Goal: Transaction & Acquisition: Download file/media

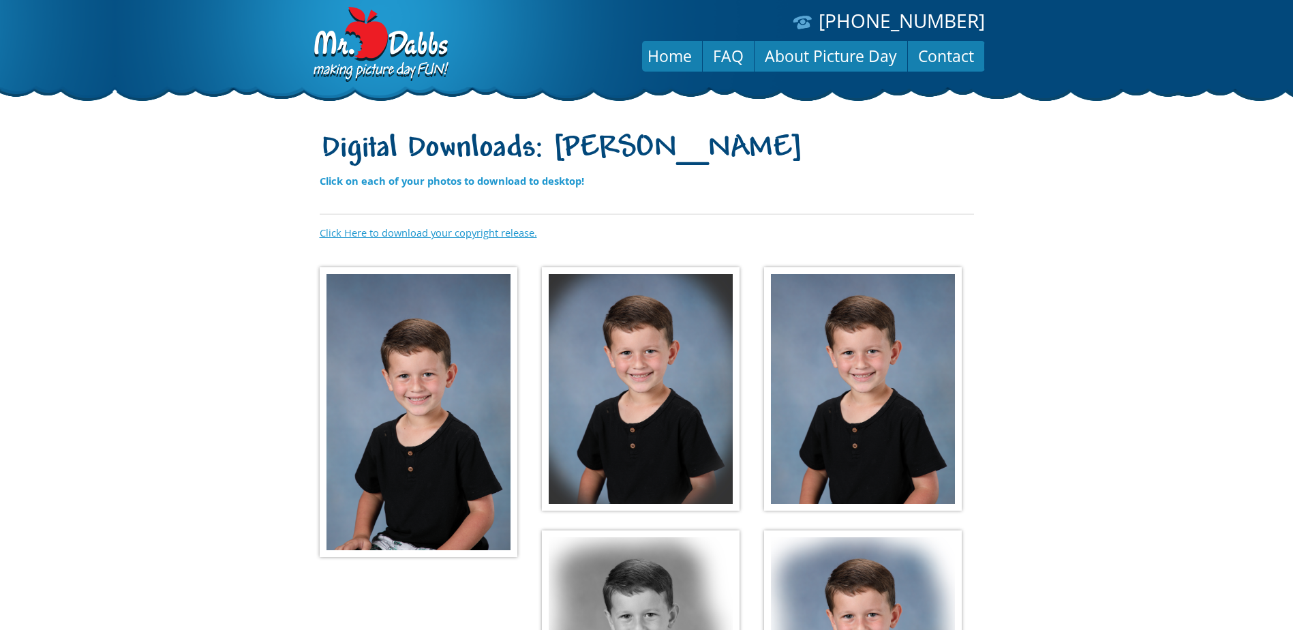
click at [438, 234] on link "Click Here to download your copyright release." at bounding box center [428, 233] width 217 height 14
click at [1070, 252] on body "(888) 598-4911 Menu Home FAQ About Picture Day Contact Digital Downloads: Breck…" at bounding box center [646, 315] width 1293 height 630
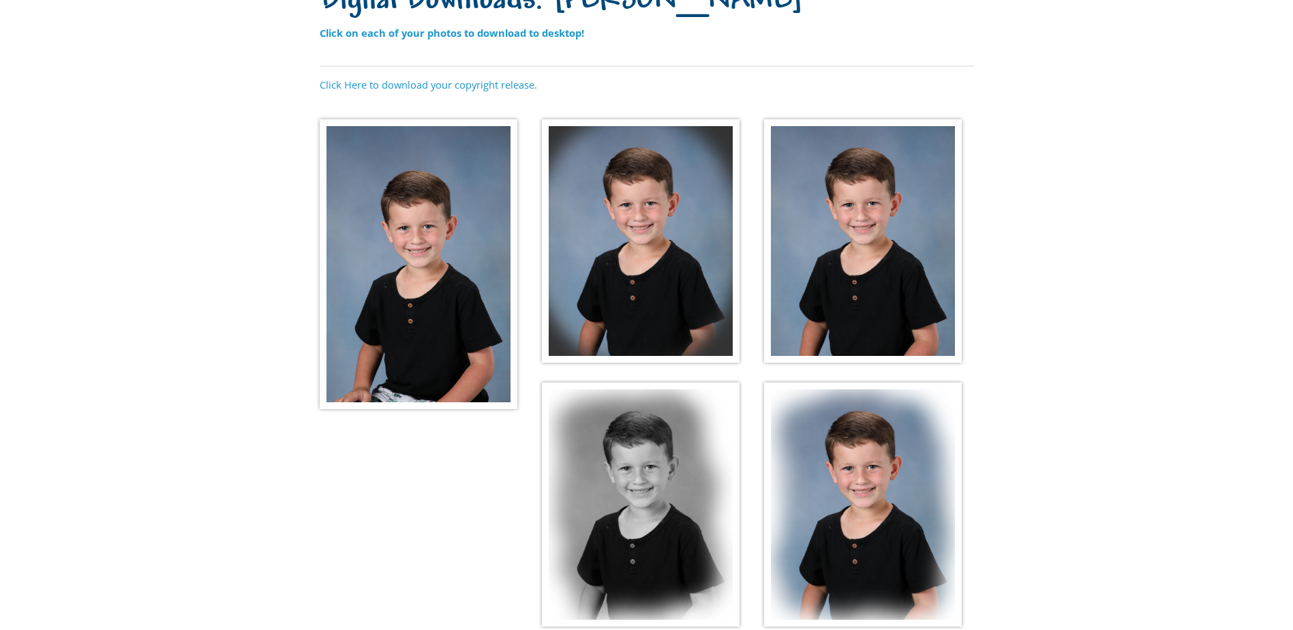
scroll to position [136, 0]
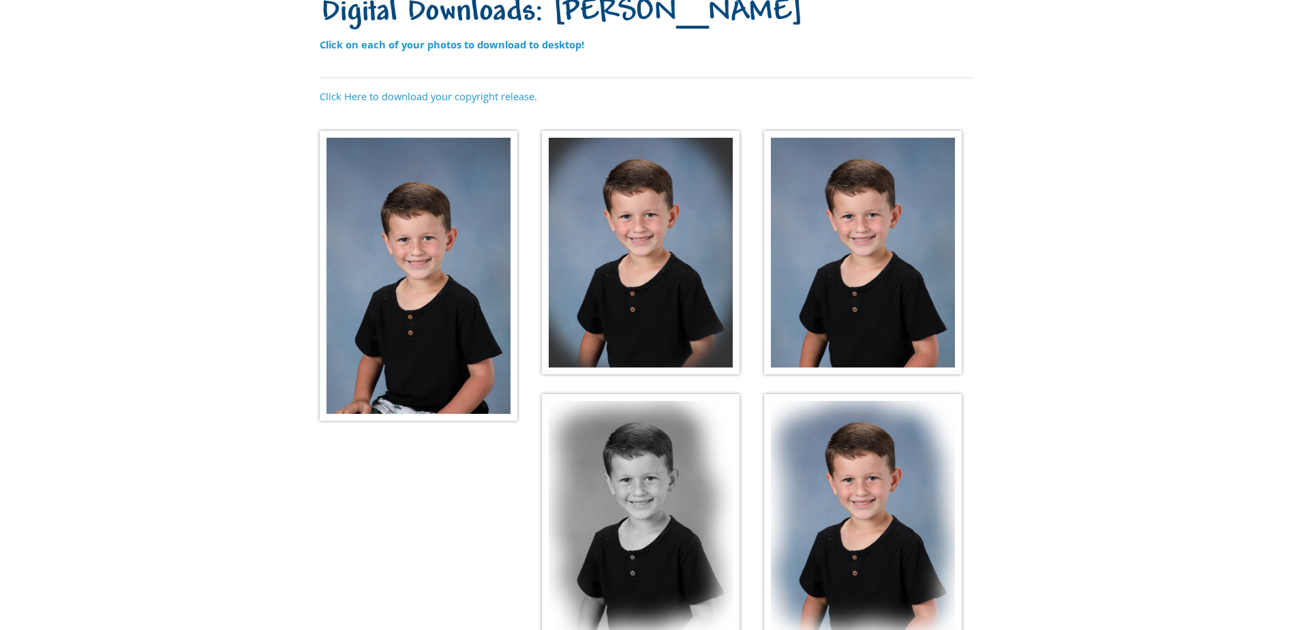
click at [425, 294] on img at bounding box center [419, 276] width 198 height 290
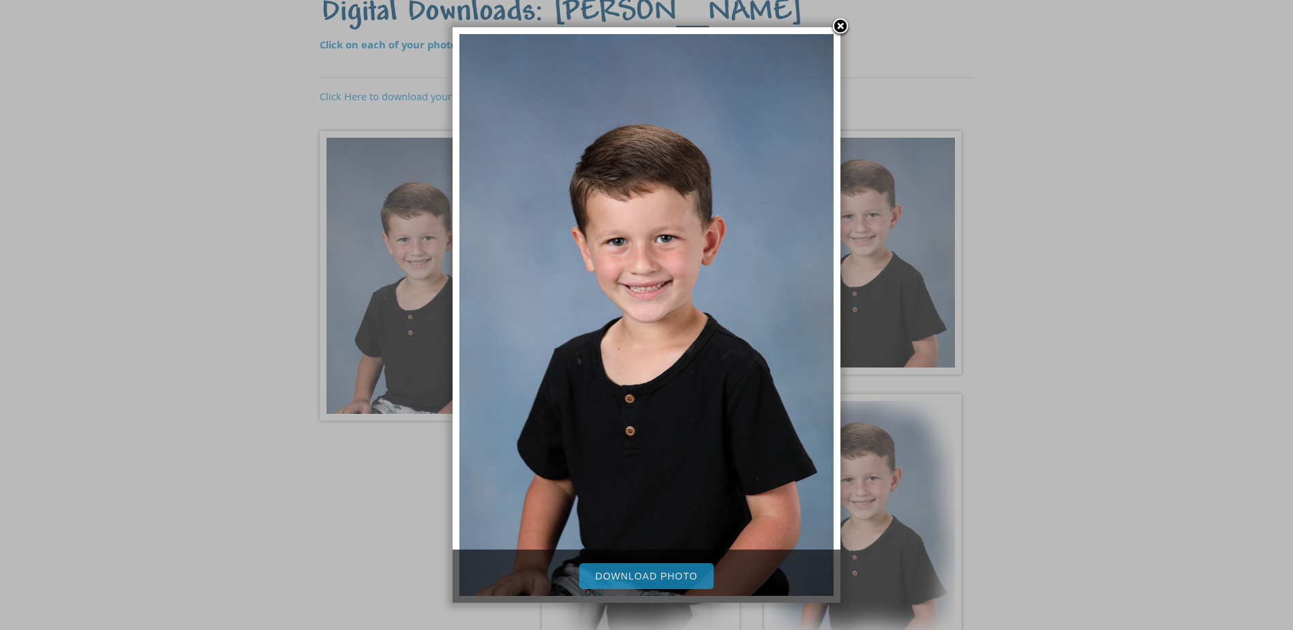
click at [631, 573] on link "Download Photo" at bounding box center [646, 576] width 135 height 26
click at [847, 23] on link at bounding box center [840, 27] width 20 height 20
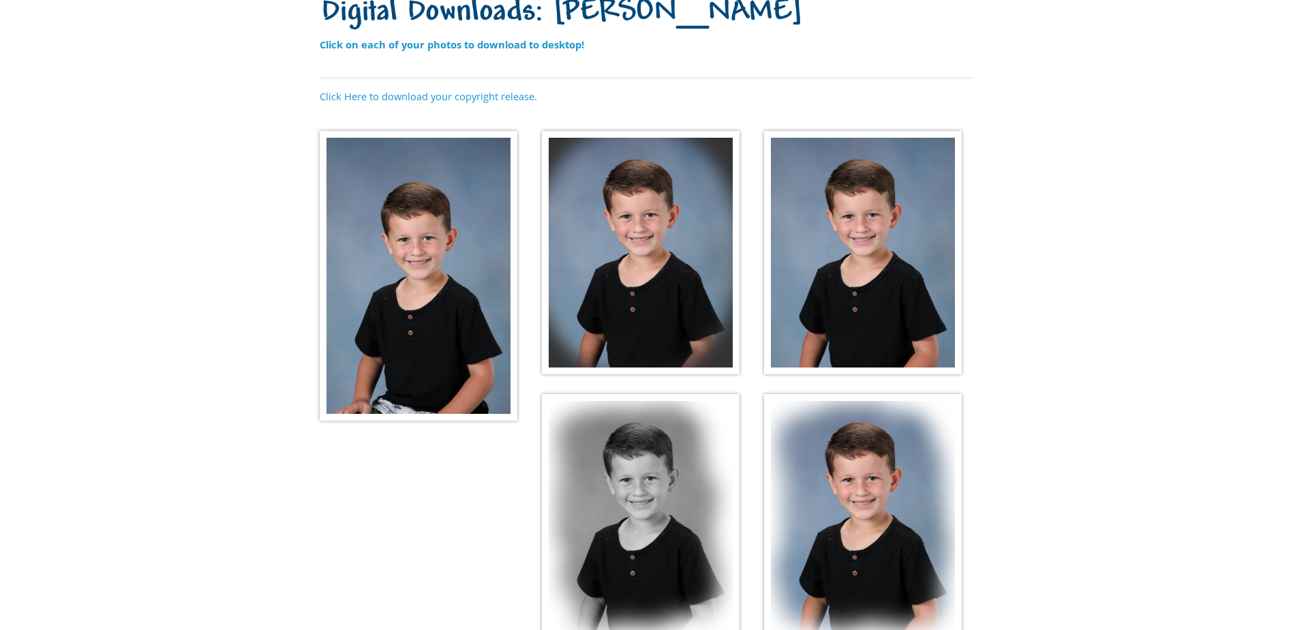
click at [622, 202] on img at bounding box center [641, 253] width 198 height 244
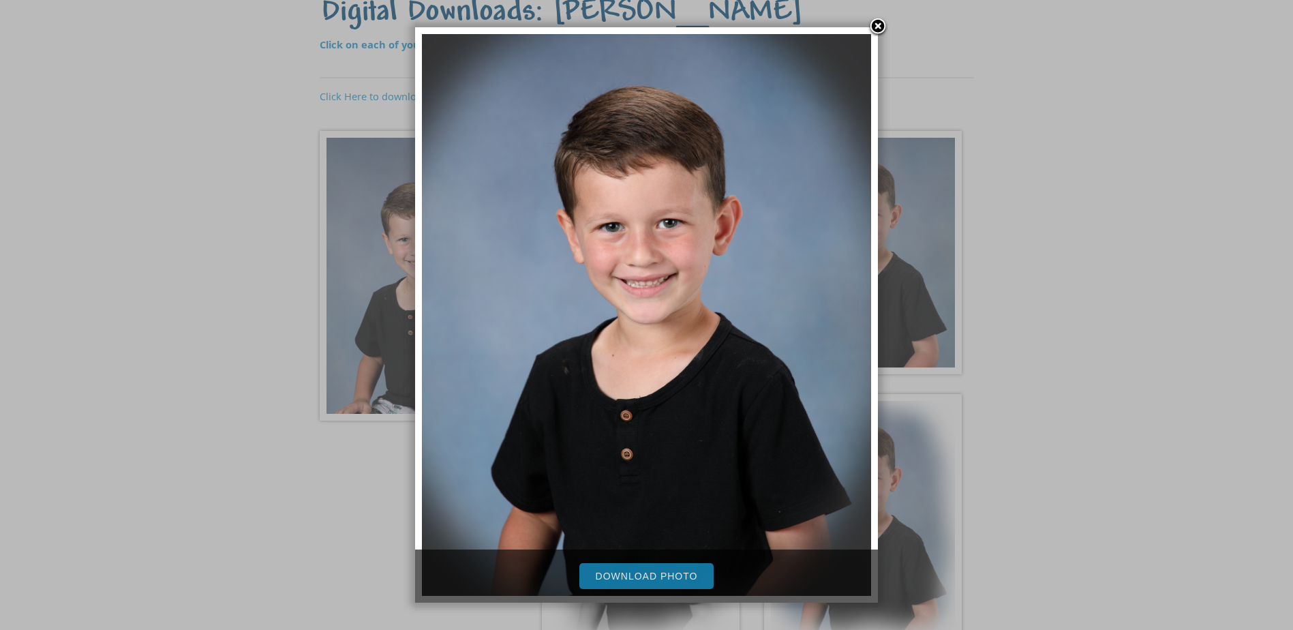
click at [639, 575] on link "Download Photo" at bounding box center [646, 576] width 135 height 26
click at [876, 23] on link at bounding box center [878, 27] width 20 height 20
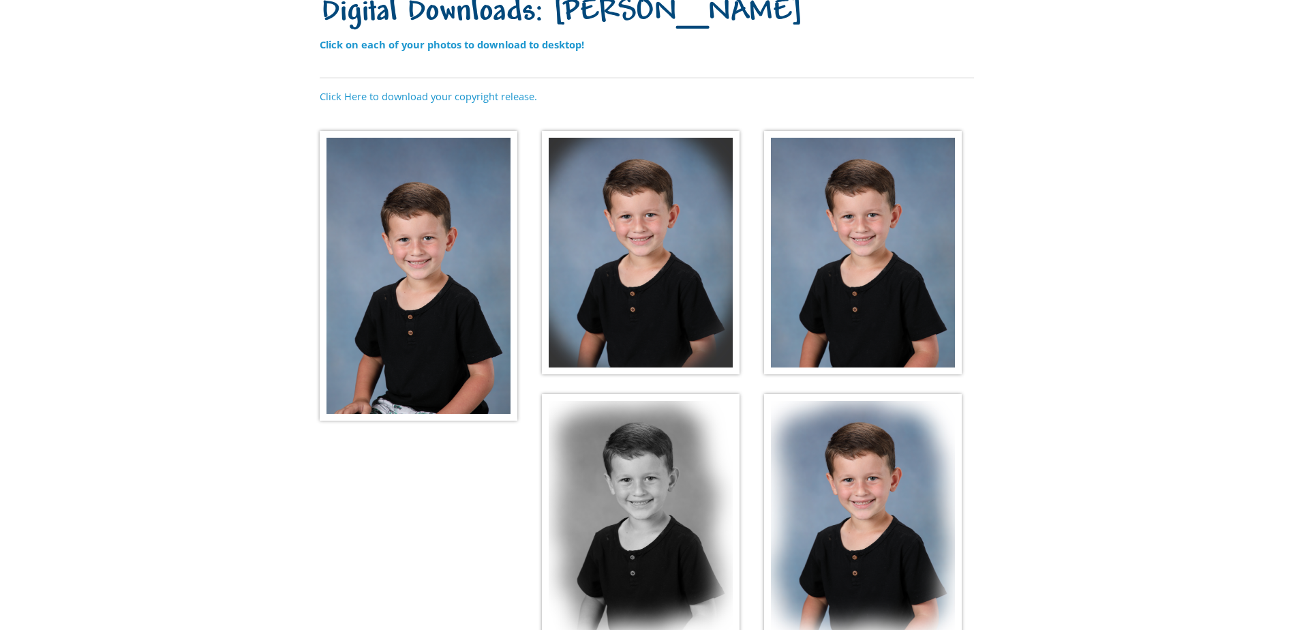
click at [840, 211] on img at bounding box center [863, 253] width 198 height 244
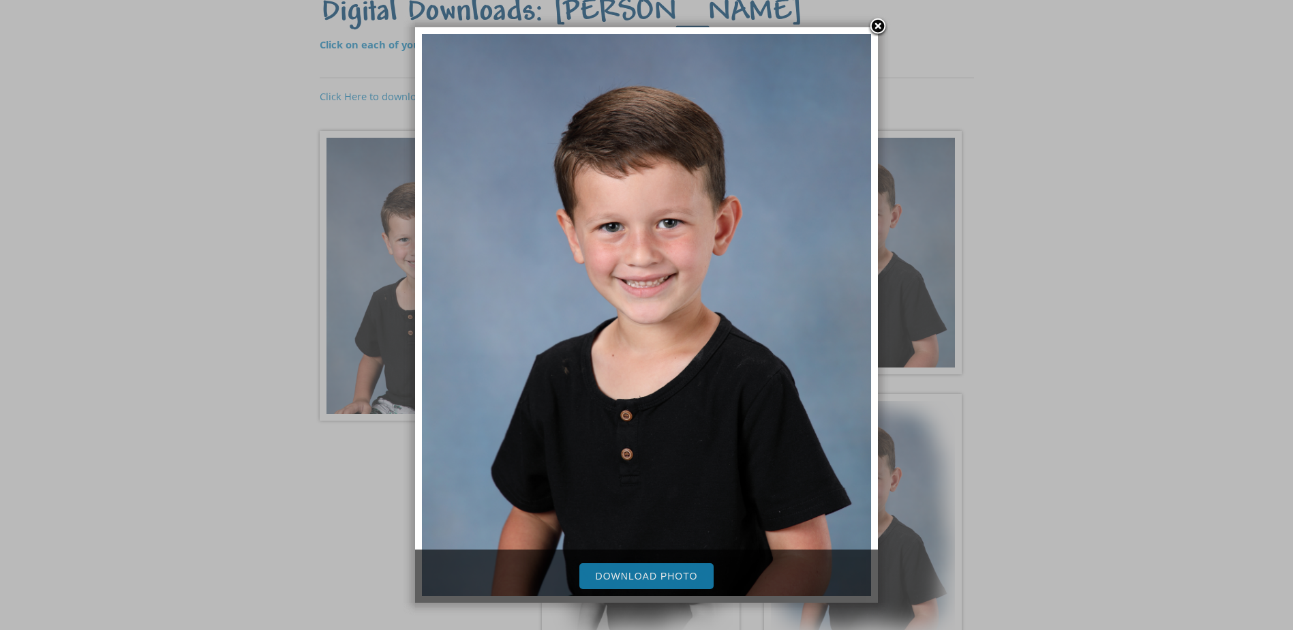
click at [654, 566] on link "Download Photo" at bounding box center [646, 576] width 135 height 26
click at [873, 24] on link at bounding box center [878, 27] width 20 height 20
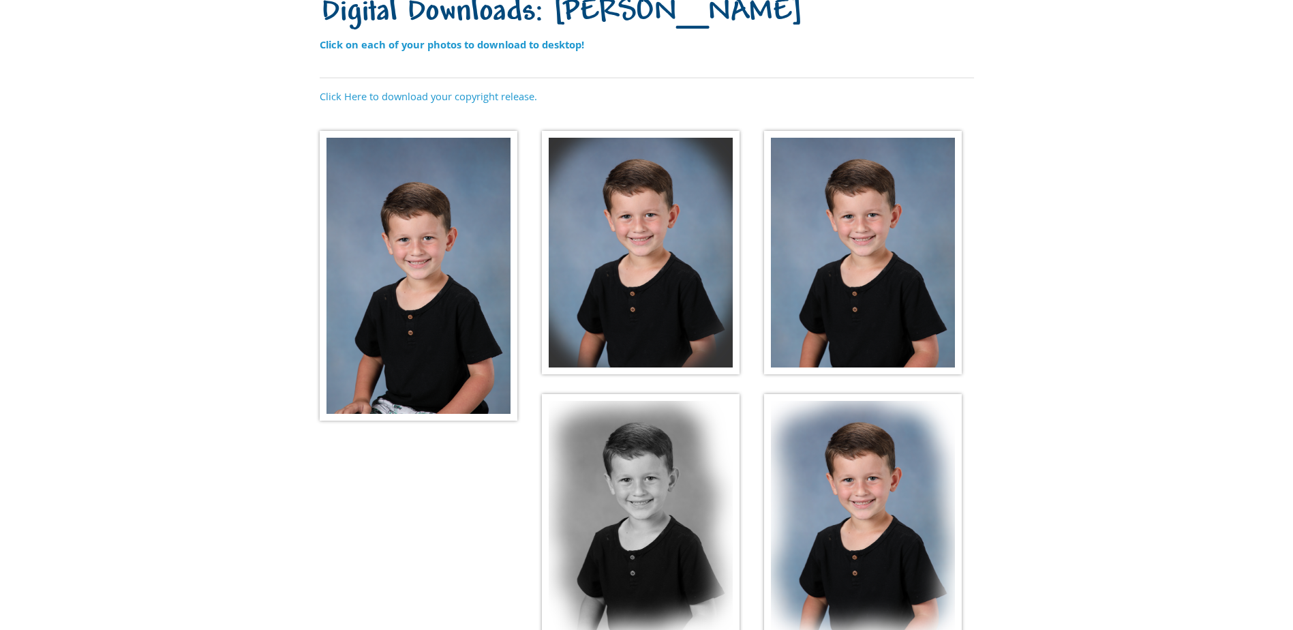
click at [611, 495] on img at bounding box center [641, 516] width 198 height 244
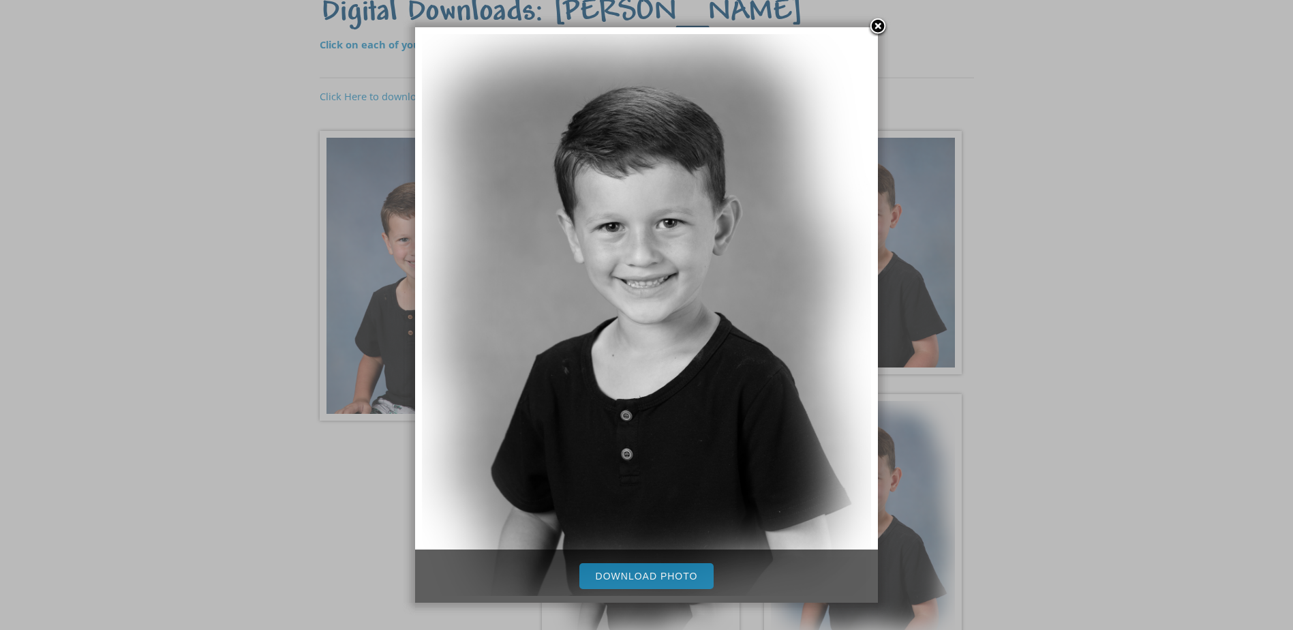
click at [616, 578] on link "Download Photo" at bounding box center [646, 576] width 135 height 26
click at [879, 29] on link at bounding box center [878, 27] width 20 height 20
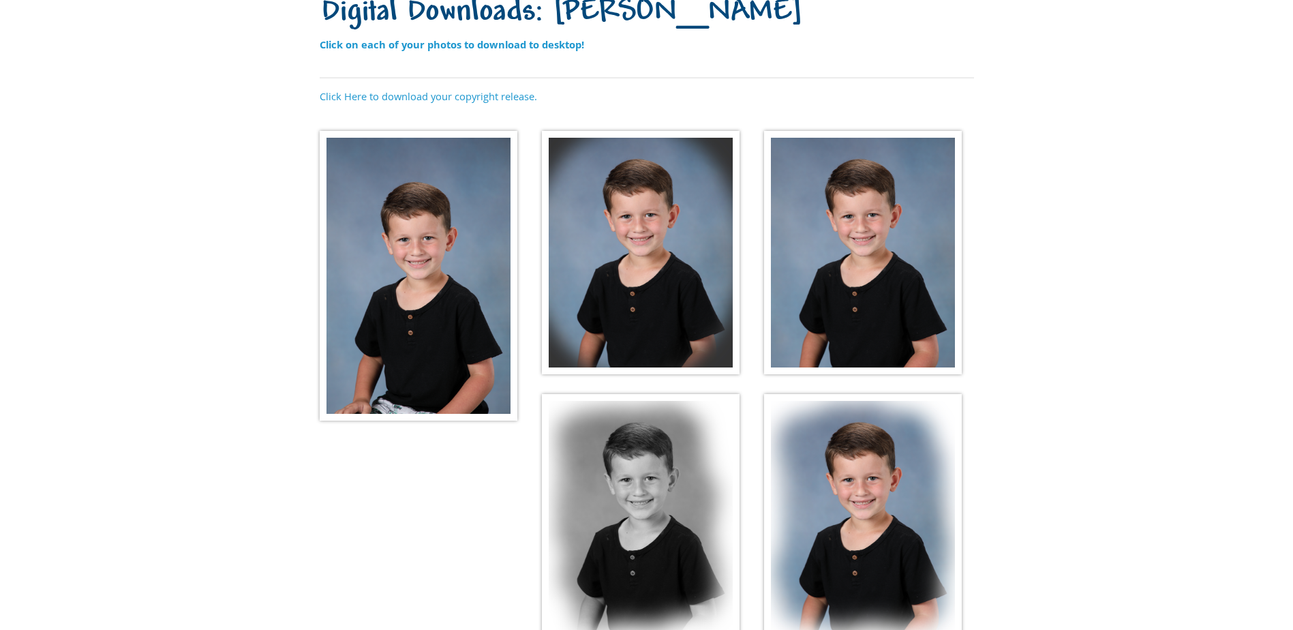
click at [883, 451] on img at bounding box center [863, 516] width 198 height 244
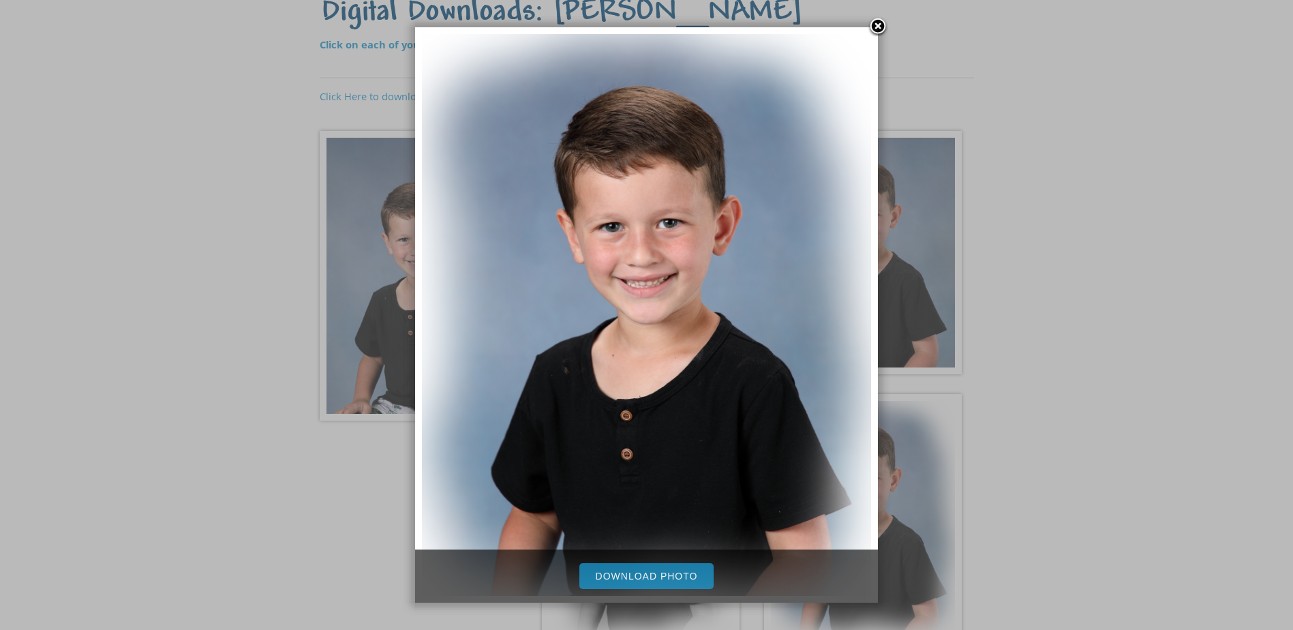
click at [675, 569] on link "Download Photo" at bounding box center [646, 576] width 135 height 26
click at [876, 28] on link at bounding box center [878, 27] width 20 height 20
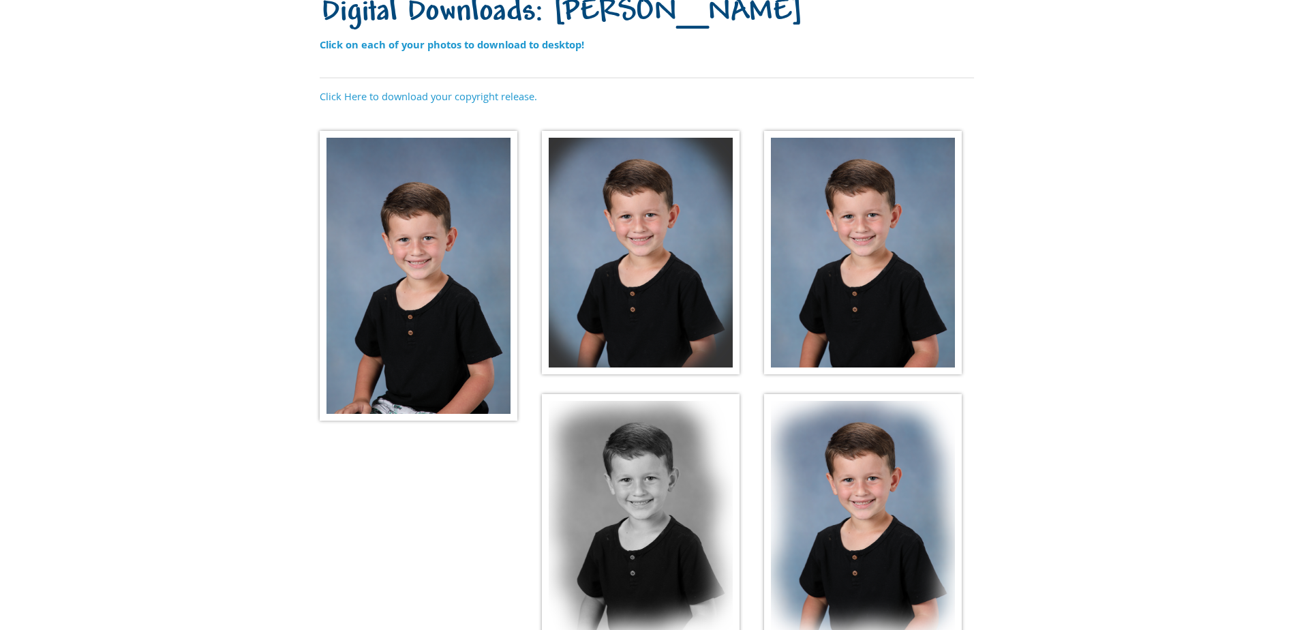
click at [936, 44] on p "Click on each of your photos to download to desktop!" at bounding box center [647, 52] width 654 height 30
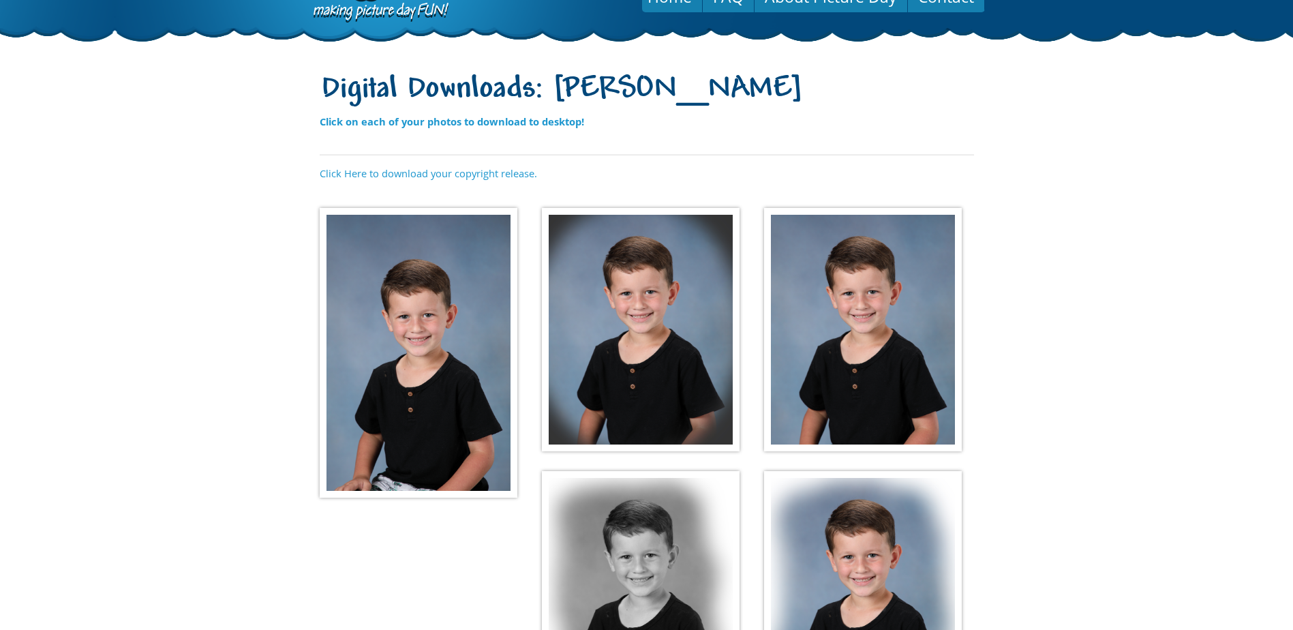
scroll to position [0, 0]
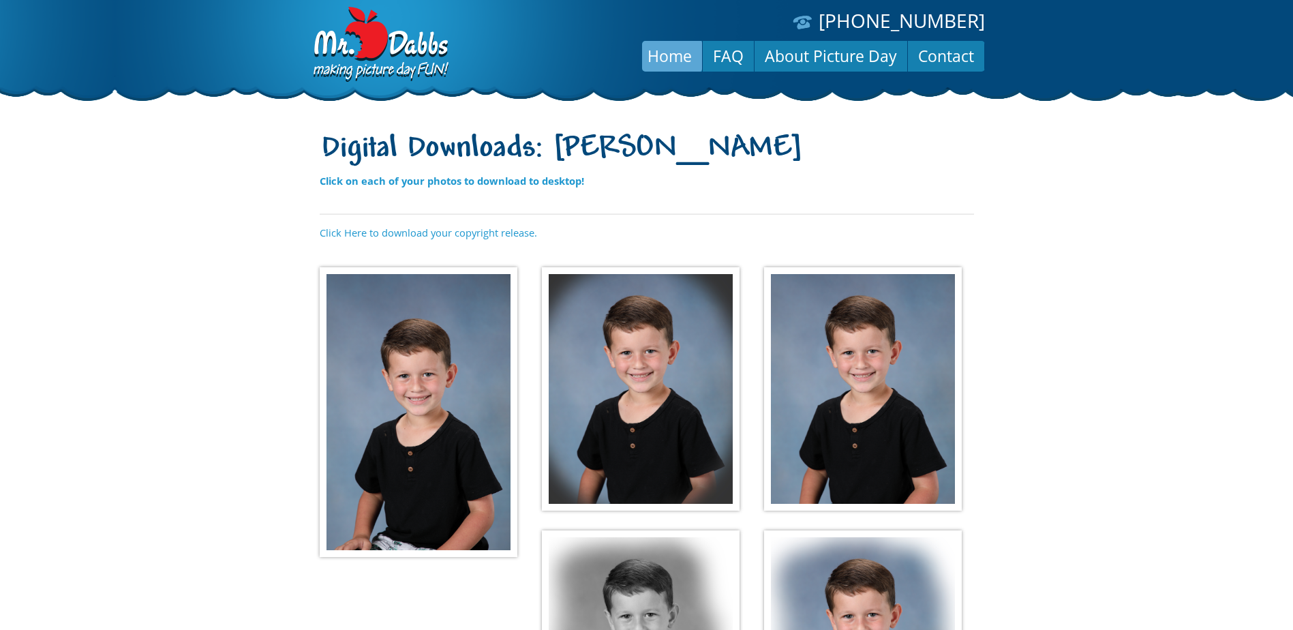
click at [679, 52] on link "Home" at bounding box center [669, 56] width 65 height 33
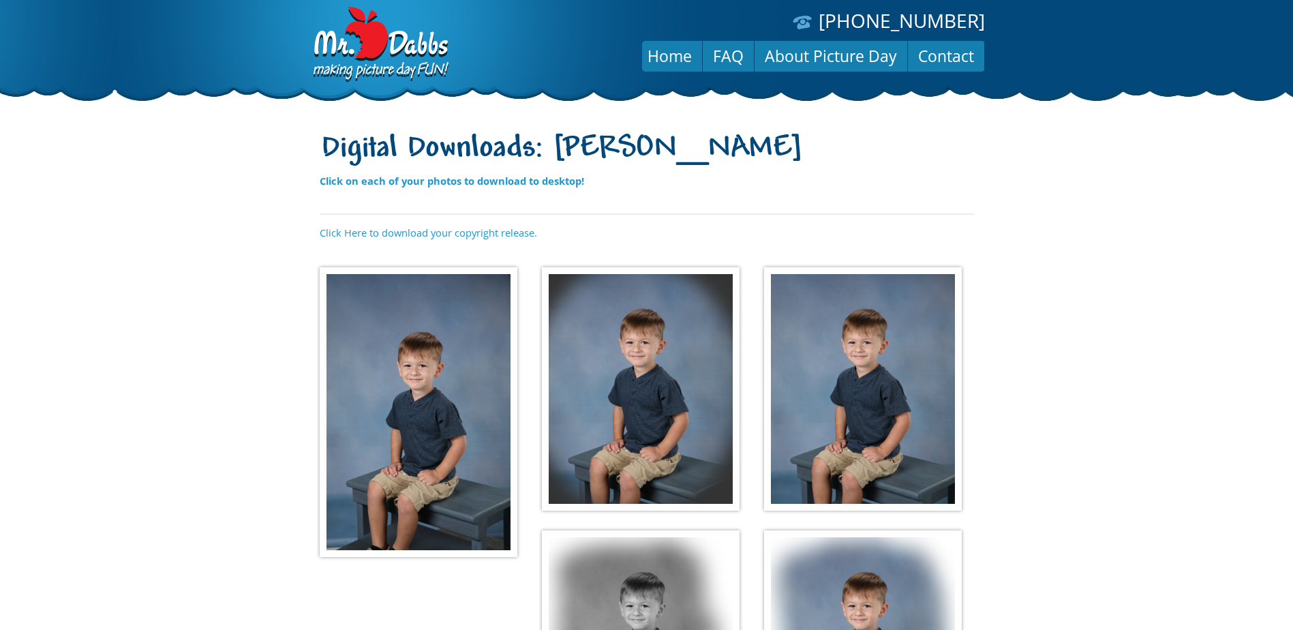
click at [442, 354] on img at bounding box center [419, 412] width 198 height 290
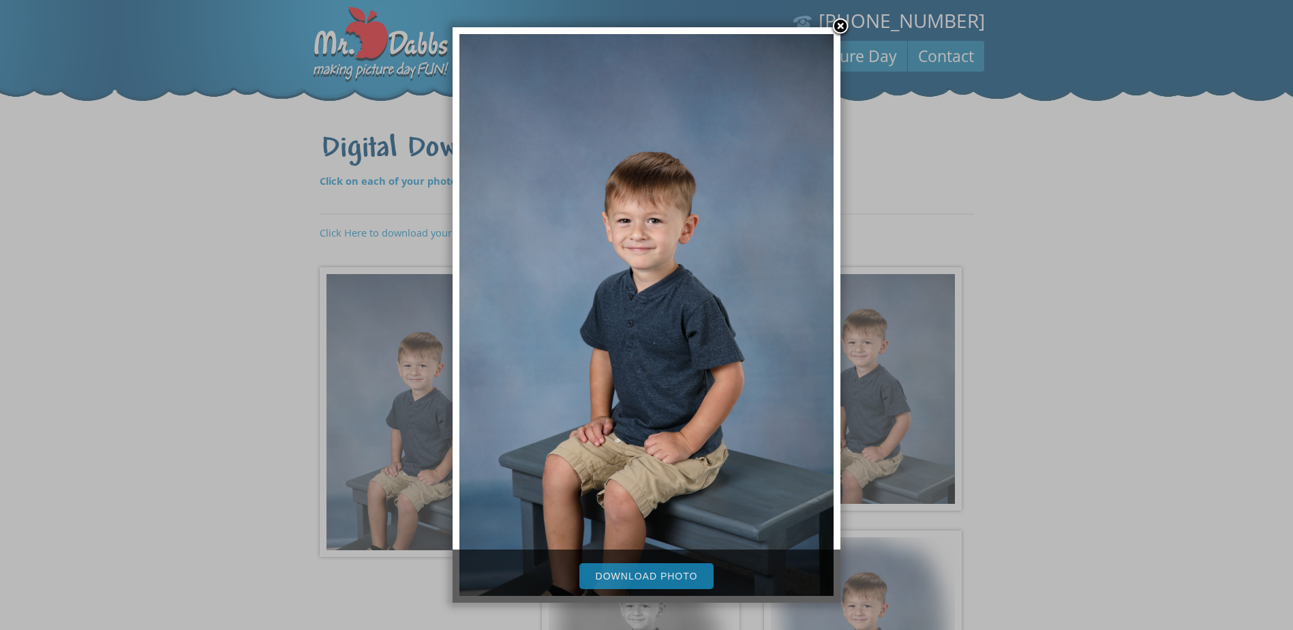
click at [611, 566] on link "Download Photo" at bounding box center [646, 576] width 135 height 26
click at [843, 23] on link at bounding box center [840, 27] width 20 height 20
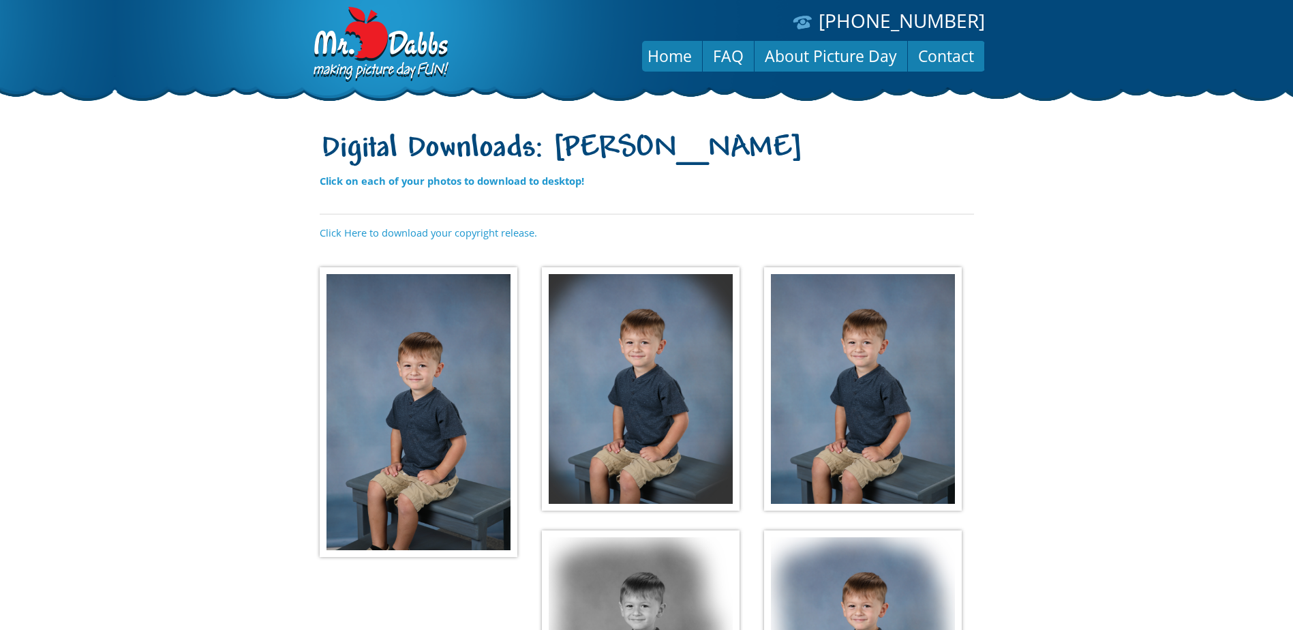
click at [680, 340] on img at bounding box center [641, 389] width 198 height 244
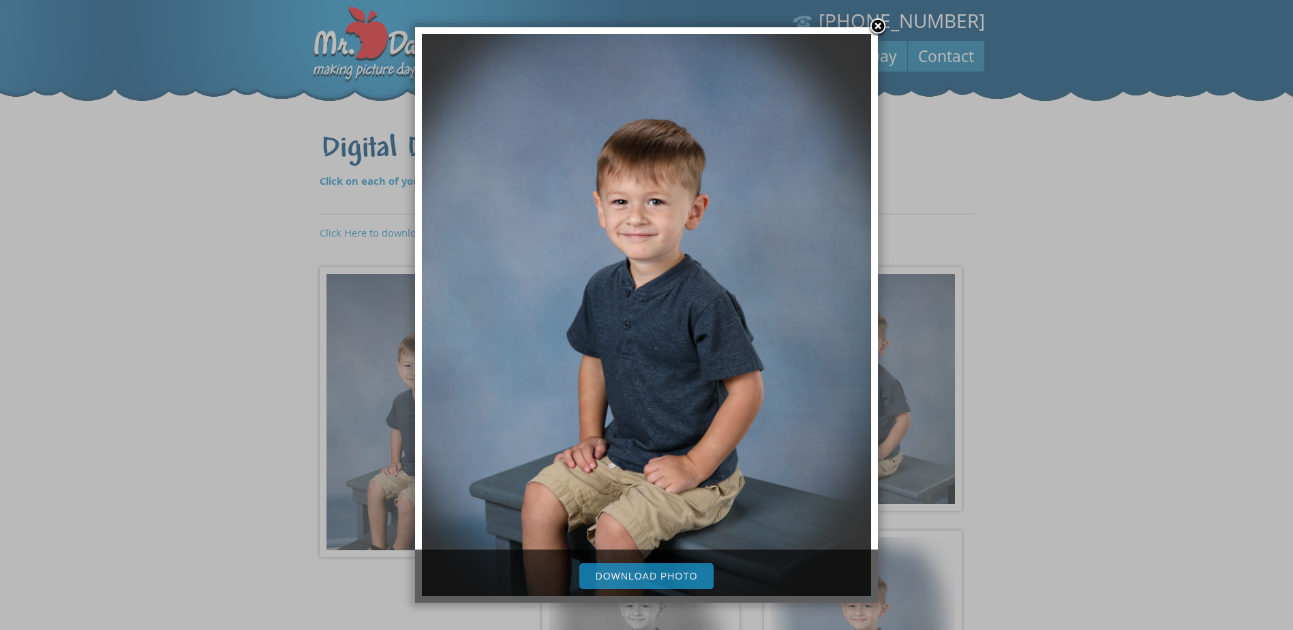
click at [620, 577] on link "Download Photo" at bounding box center [646, 576] width 135 height 26
click at [879, 22] on link at bounding box center [878, 27] width 20 height 20
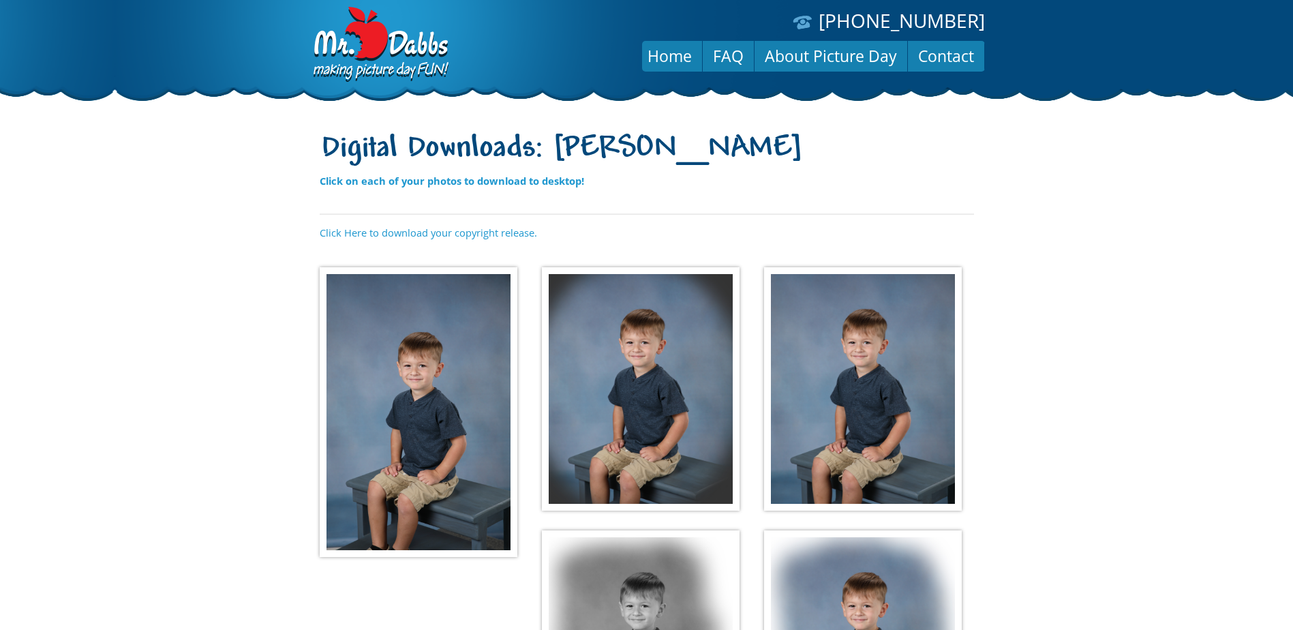
click at [861, 301] on img at bounding box center [863, 389] width 198 height 244
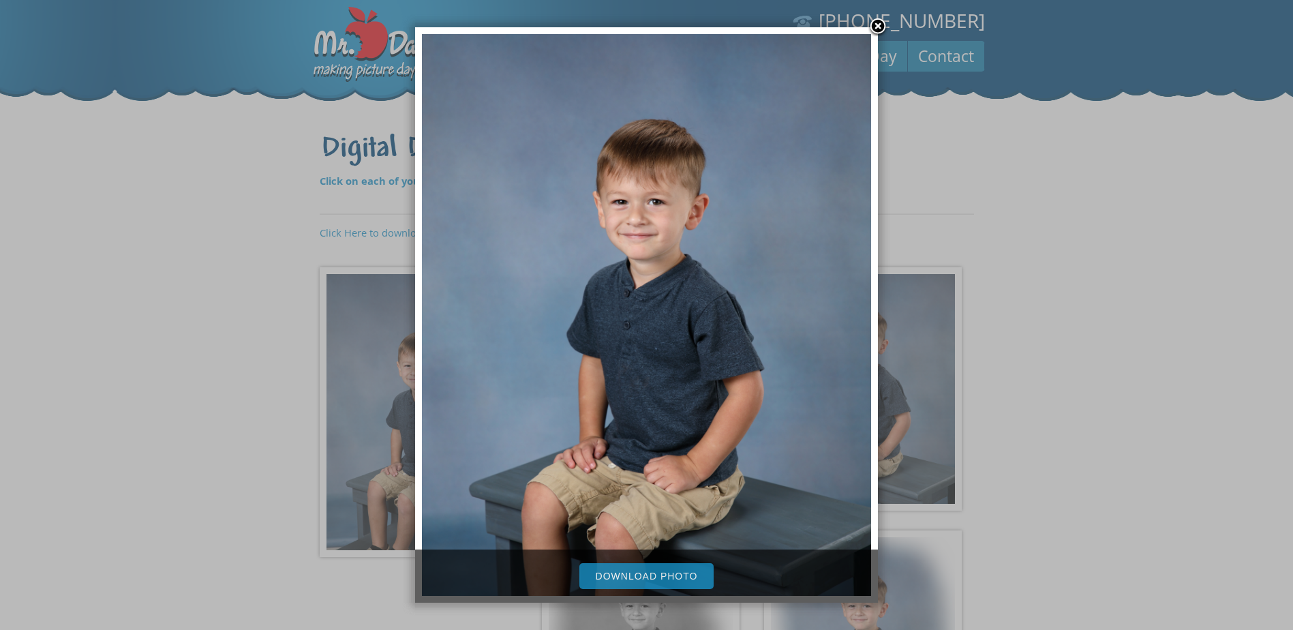
click at [620, 573] on link "Download Photo" at bounding box center [646, 576] width 135 height 26
click at [880, 25] on link at bounding box center [878, 27] width 20 height 20
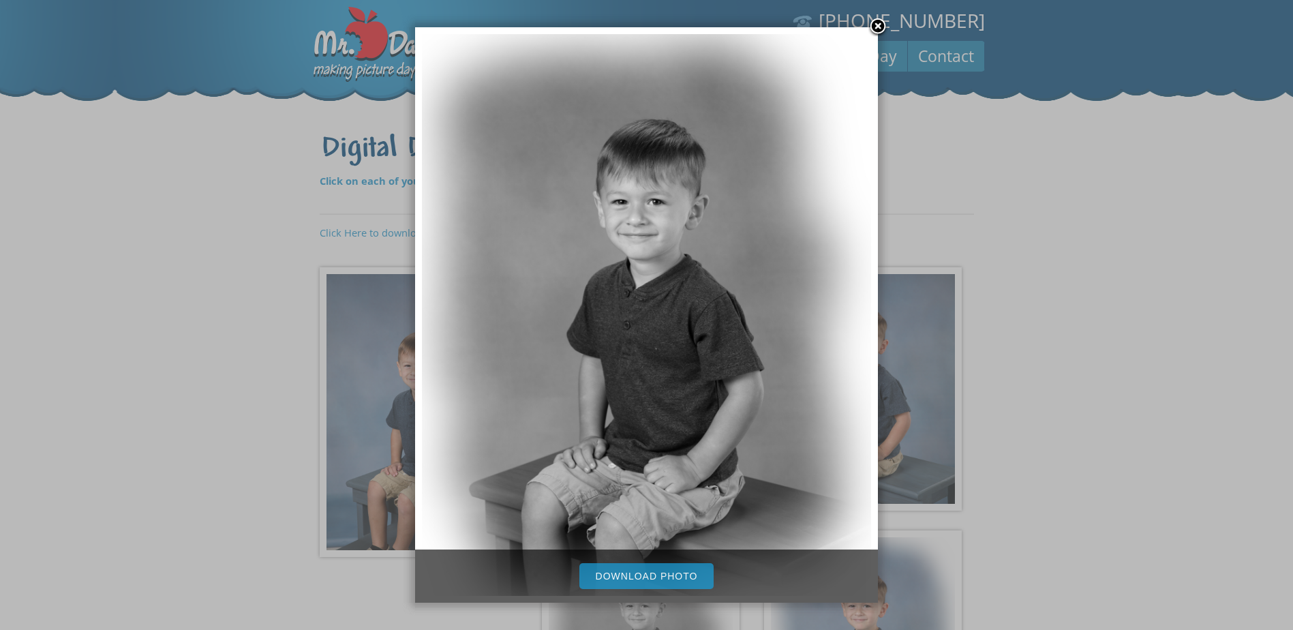
click at [632, 571] on link "Download Photo" at bounding box center [646, 576] width 135 height 26
click at [875, 32] on link at bounding box center [878, 27] width 20 height 20
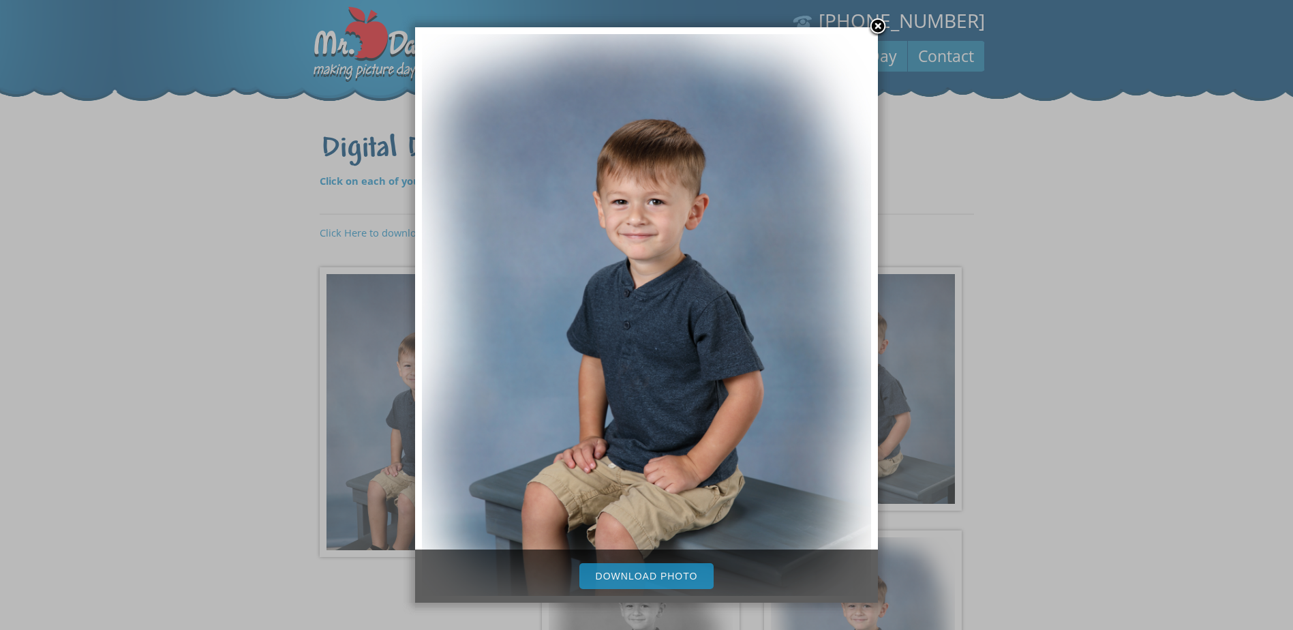
click at [679, 568] on link "Download Photo" at bounding box center [646, 576] width 135 height 26
click at [878, 29] on link at bounding box center [878, 27] width 20 height 20
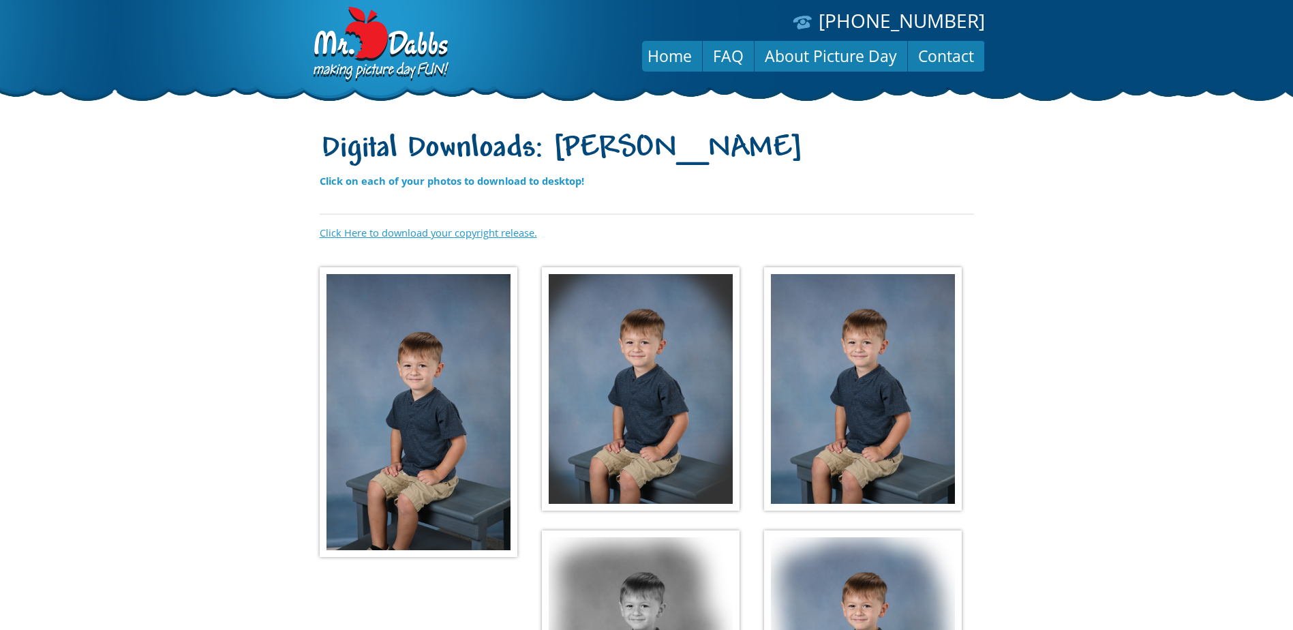
click at [485, 234] on link "Click Here to download your copyright release." at bounding box center [428, 233] width 217 height 14
